Goal: Check status

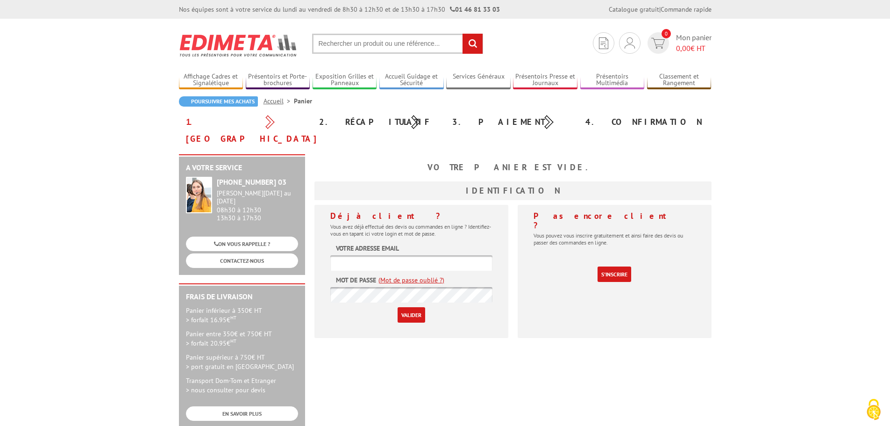
type input "[EMAIL_ADDRESS][DOMAIN_NAME]"
click at [419, 307] on input "Valider" at bounding box center [412, 314] width 28 height 15
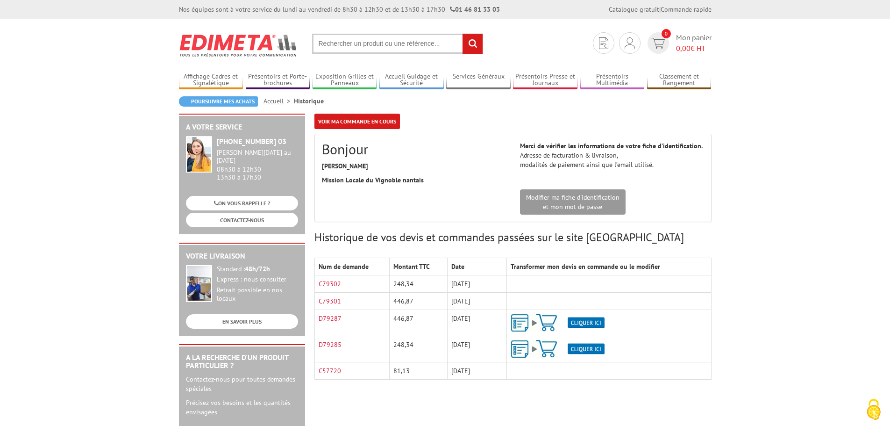
click at [596, 320] on img at bounding box center [558, 323] width 94 height 18
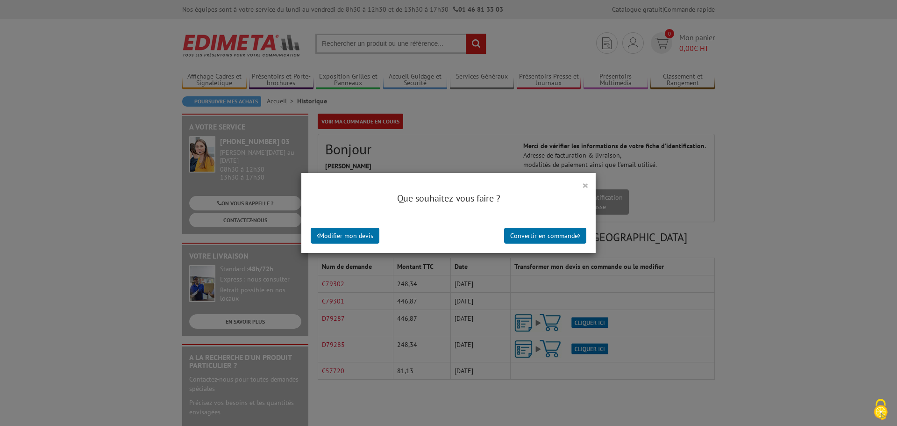
click at [582, 183] on button "×" at bounding box center [585, 185] width 7 height 12
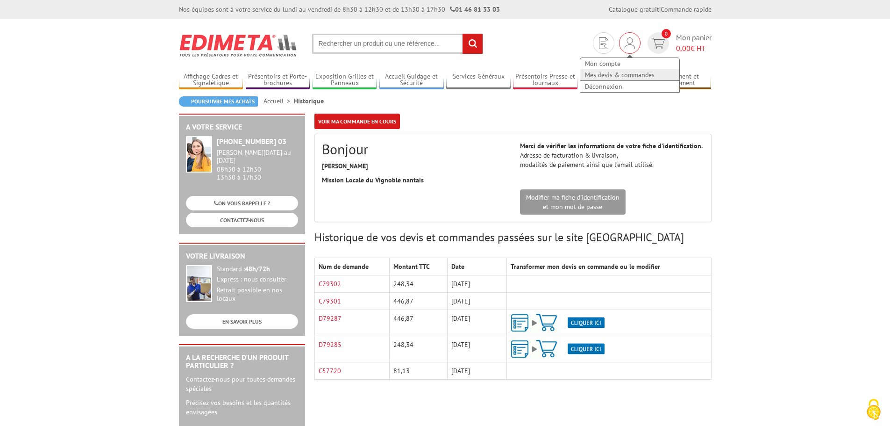
click at [611, 73] on link "Mes devis & commandes" at bounding box center [629, 74] width 99 height 11
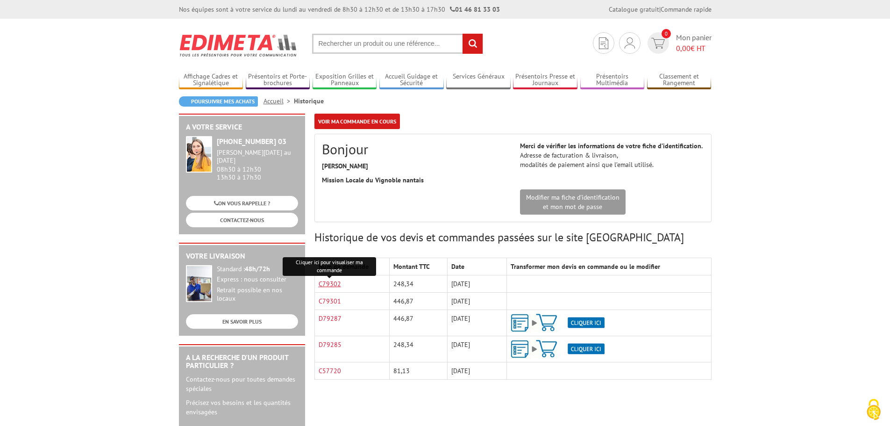
click at [332, 283] on link "C79302" at bounding box center [330, 283] width 22 height 8
click at [331, 298] on link "C79301" at bounding box center [330, 301] width 22 height 8
click at [446, 236] on h3 "Historique de vos devis et commandes passées sur le site Edimeta" at bounding box center [512, 237] width 397 height 12
click at [328, 302] on link "C79301" at bounding box center [330, 301] width 22 height 8
